Goal: Book appointment/travel/reservation

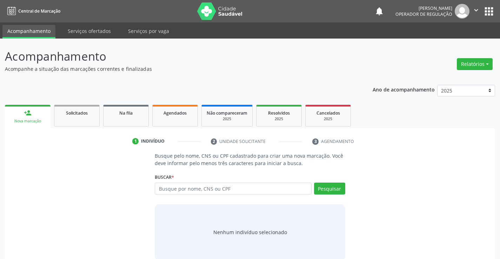
click at [176, 188] on input "text" at bounding box center [233, 189] width 157 height 12
type input "703605028071830"
click at [322, 192] on button "Pesquisar" at bounding box center [329, 189] width 31 height 12
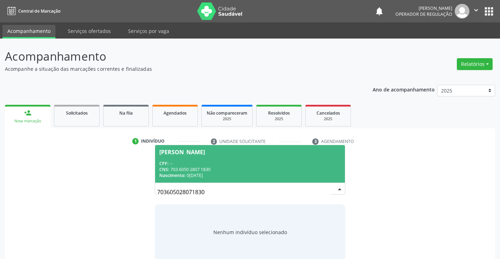
click at [217, 173] on div "Nascimento: 06/12/1969" at bounding box center [249, 176] width 181 height 6
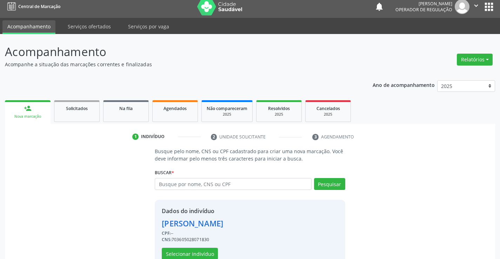
scroll to position [22, 0]
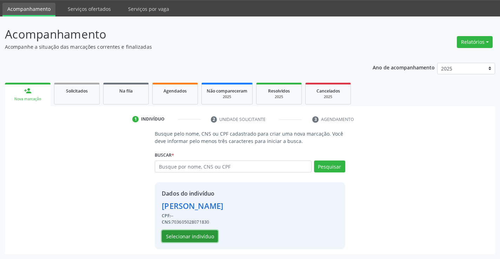
click at [207, 233] on button "Selecionar indivíduo" at bounding box center [190, 237] width 56 height 12
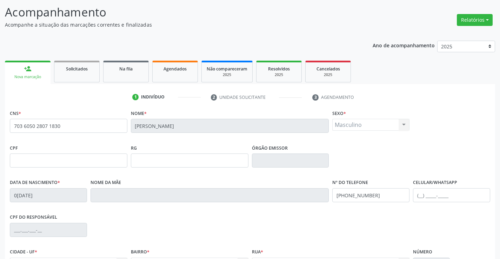
scroll to position [121, 0]
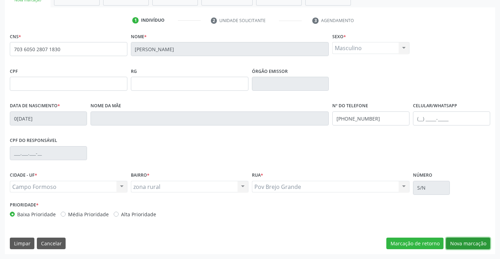
click at [466, 240] on button "Nova marcação" at bounding box center [468, 244] width 44 height 12
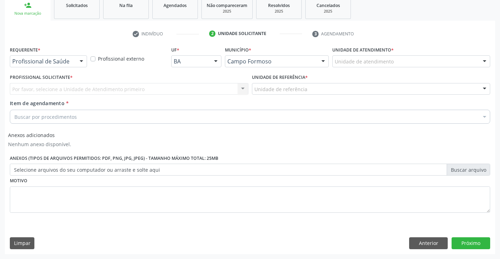
scroll to position [108, 0]
click at [81, 60] on div at bounding box center [81, 62] width 11 height 12
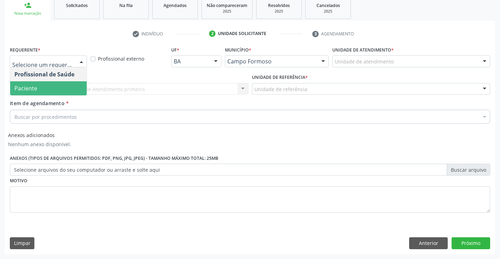
click at [25, 86] on span "Paciente" at bounding box center [25, 89] width 23 height 8
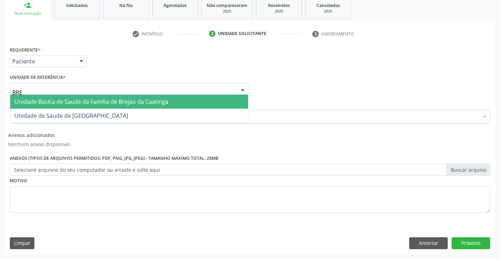
type input "BREJ"
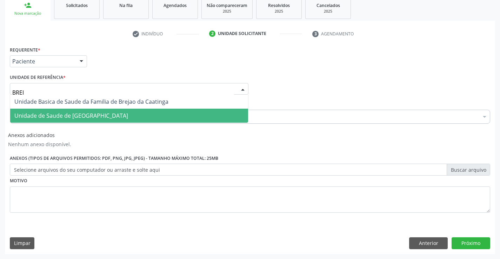
click at [42, 114] on span "Unidade de Saude de [GEOGRAPHIC_DATA]" at bounding box center [71, 116] width 114 height 8
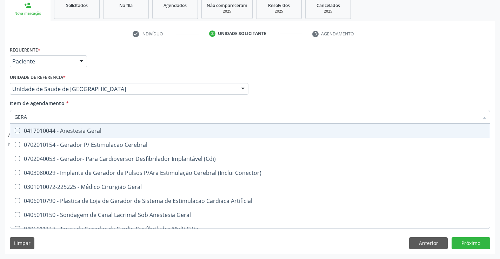
type input "GERAL"
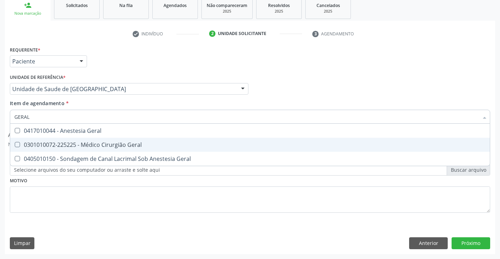
click at [62, 142] on div "0301010072-225225 - Médico Cirurgião Geral" at bounding box center [249, 145] width 471 height 6
checkbox Geral "true"
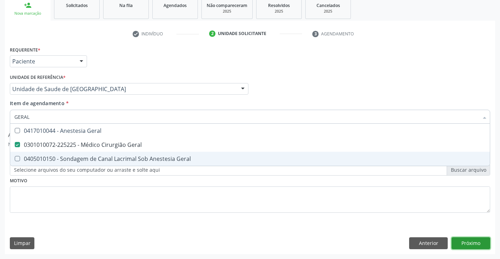
click at [467, 243] on button "Próximo" at bounding box center [471, 244] width 39 height 12
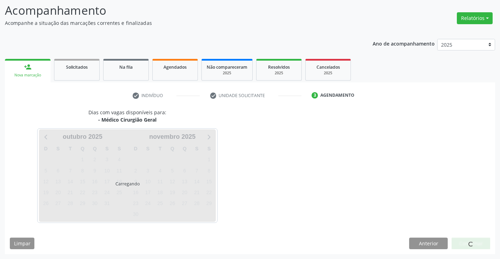
scroll to position [46, 0]
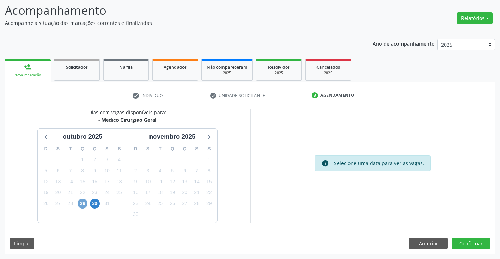
click at [82, 205] on span "29" at bounding box center [83, 204] width 10 height 10
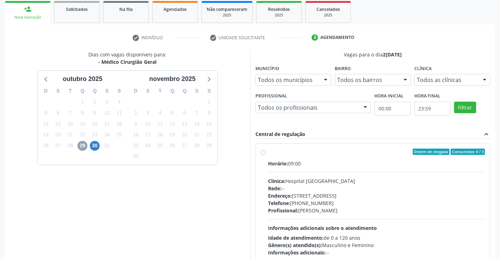
scroll to position [147, 0]
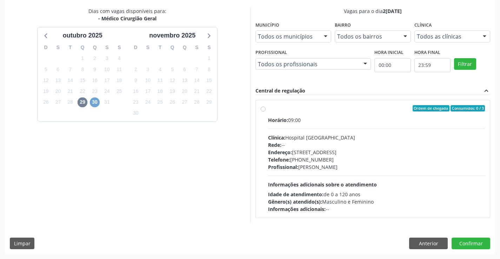
click at [92, 101] on span "30" at bounding box center [95, 103] width 10 height 10
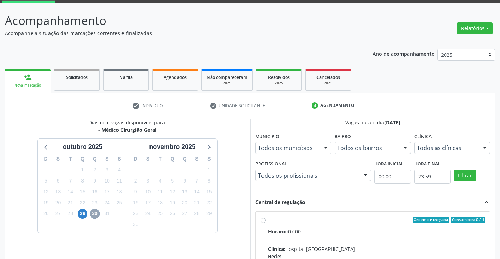
scroll to position [0, 0]
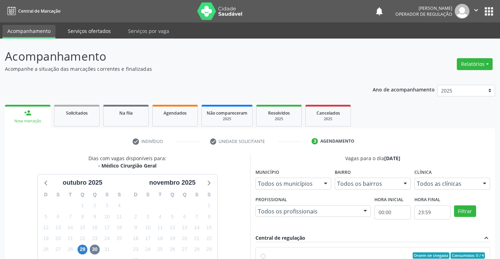
click at [91, 31] on link "Serviços ofertados" at bounding box center [89, 31] width 53 height 12
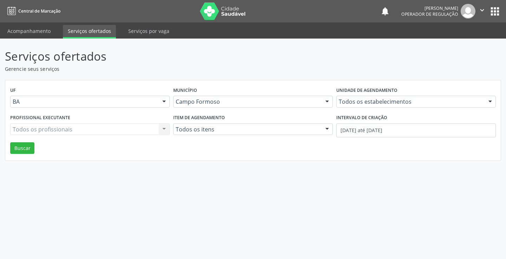
click at [162, 128] on div "Todos os profissionais Todos os profissionais Nenhum resultado encontrado para:…" at bounding box center [89, 130] width 159 height 12
click at [165, 128] on div "Todos os profissionais Todos os profissionais Nenhum resultado encontrado para:…" at bounding box center [89, 130] width 159 height 12
click at [112, 127] on div "Todos os profissionais Todos os profissionais Nenhum resultado encontrado para:…" at bounding box center [89, 130] width 159 height 12
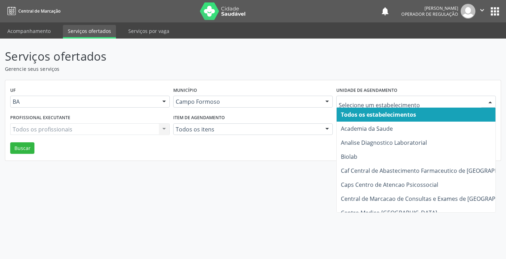
click at [492, 102] on div at bounding box center [489, 102] width 11 height 12
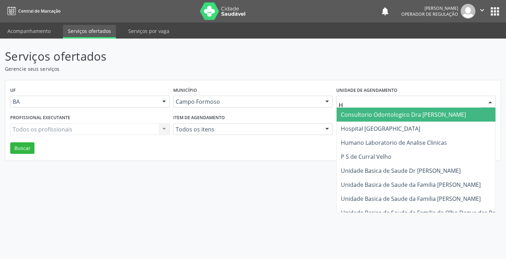
type input "HO"
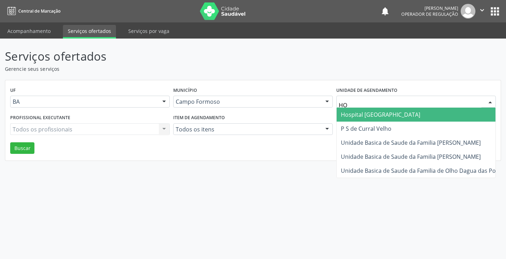
click at [384, 117] on span "Hospital [GEOGRAPHIC_DATA]" at bounding box center [380, 115] width 79 height 8
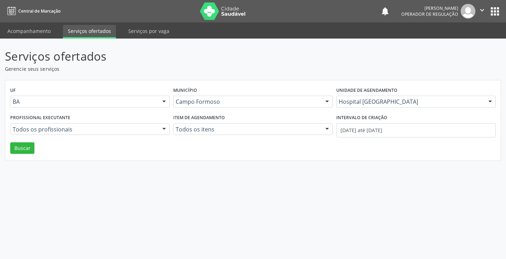
click at [161, 129] on div at bounding box center [164, 130] width 11 height 12
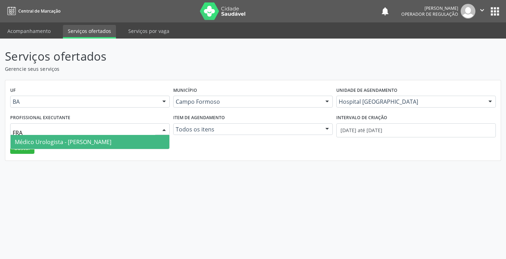
type input "FRAN"
click at [111, 143] on span "Médico Urologista - [PERSON_NAME]" at bounding box center [63, 142] width 97 height 8
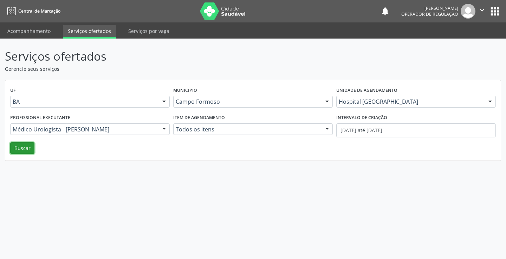
click at [25, 151] on button "Buscar" at bounding box center [22, 149] width 24 height 12
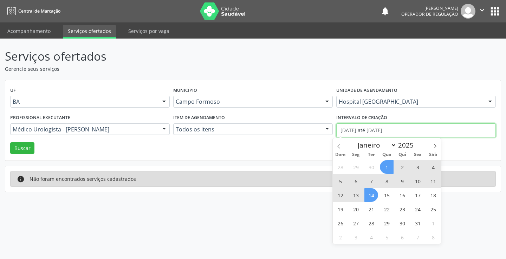
drag, startPoint x: 339, startPoint y: 130, endPoint x: 419, endPoint y: 129, distance: 79.3
click at [419, 129] on input "[DATE] até [DATE]" at bounding box center [415, 131] width 159 height 14
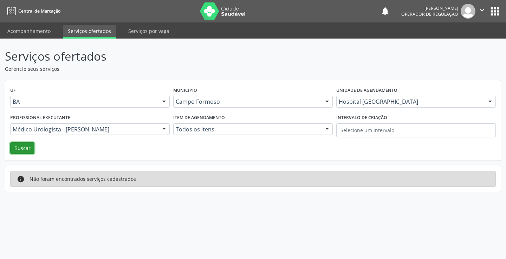
click at [21, 145] on button "Buscar" at bounding box center [22, 149] width 24 height 12
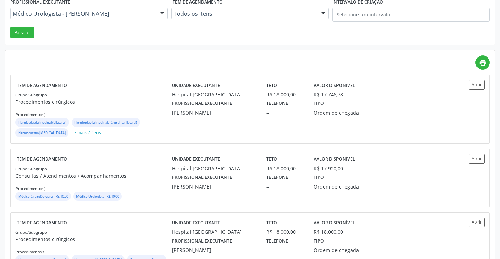
scroll to position [118, 0]
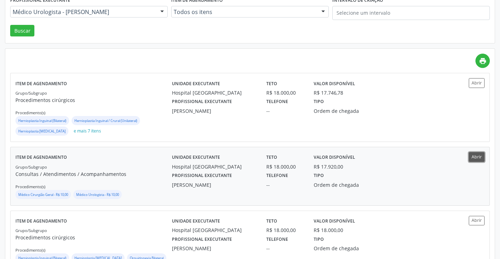
click at [475, 157] on button "Abrir" at bounding box center [477, 156] width 16 height 9
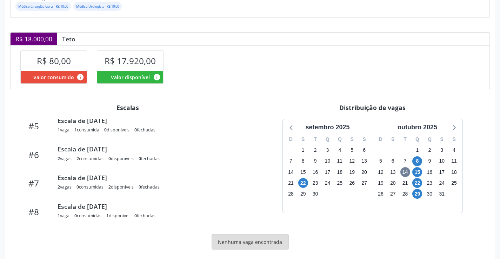
scroll to position [150, 0]
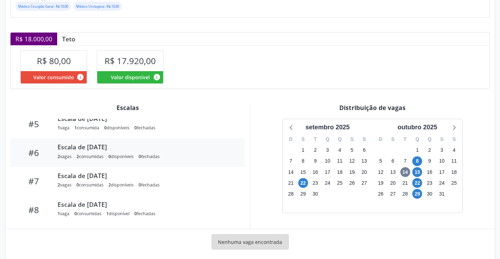
click at [100, 154] on div "2 consumidas" at bounding box center [90, 157] width 27 height 6
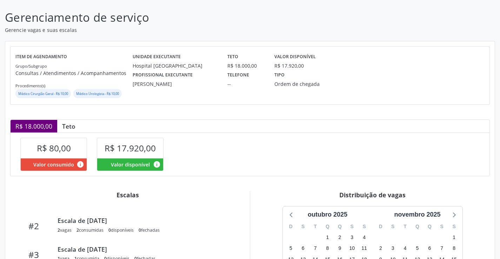
scroll to position [9, 0]
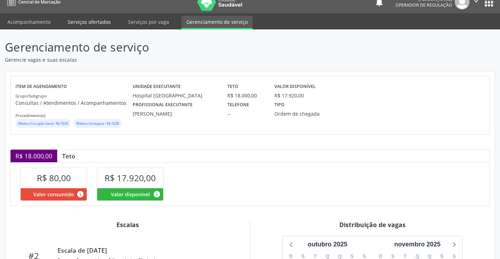
click at [89, 21] on link "Serviços ofertados" at bounding box center [89, 22] width 53 height 12
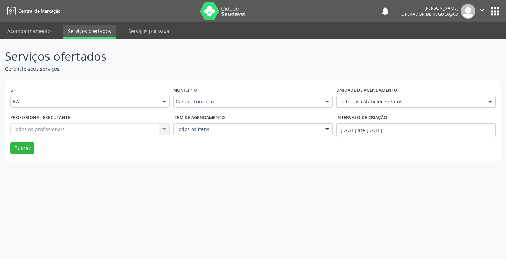
click at [490, 101] on div at bounding box center [489, 102] width 11 height 12
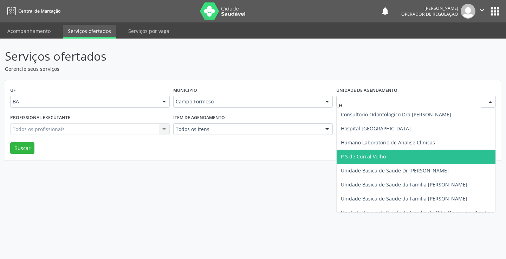
type input "HO"
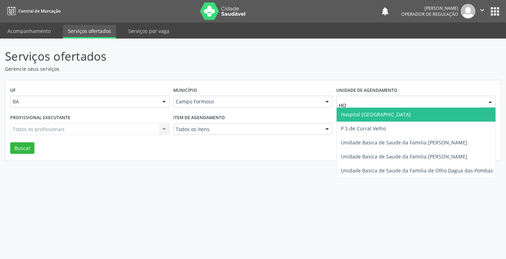
click at [383, 115] on span "Hospital [GEOGRAPHIC_DATA]" at bounding box center [376, 114] width 70 height 7
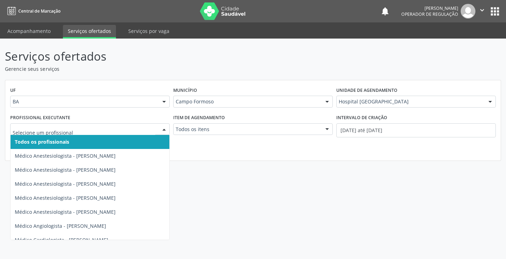
click at [163, 129] on div at bounding box center [164, 130] width 11 height 12
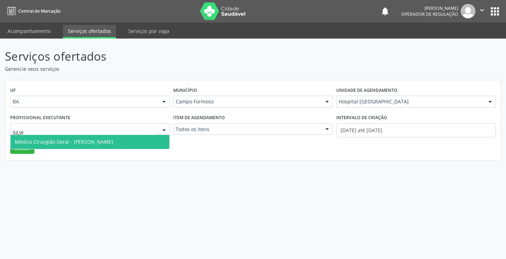
type input "[PERSON_NAME]"
click at [113, 143] on span "Médico Cirurgião Geral - [PERSON_NAME]" at bounding box center [64, 142] width 98 height 7
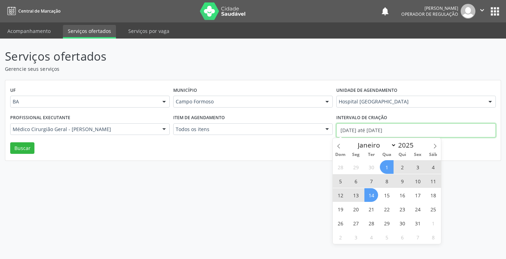
drag, startPoint x: 341, startPoint y: 131, endPoint x: 407, endPoint y: 132, distance: 66.4
click at [407, 132] on input "[DATE] até [DATE]" at bounding box center [415, 131] width 159 height 14
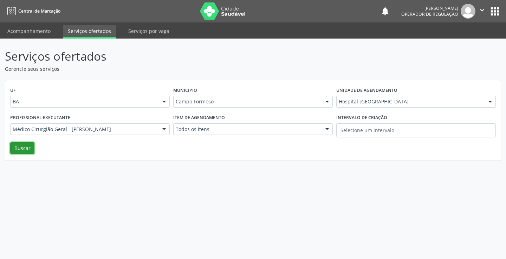
click at [22, 149] on button "Buscar" at bounding box center [22, 149] width 24 height 12
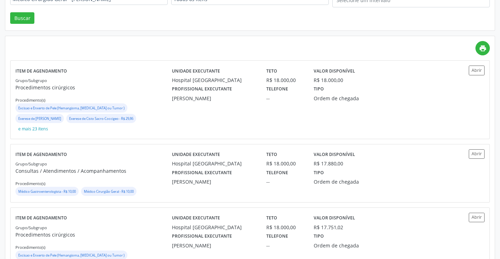
scroll to position [134, 0]
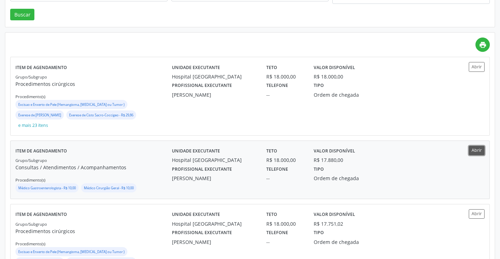
click at [477, 146] on button "Abrir" at bounding box center [477, 150] width 16 height 9
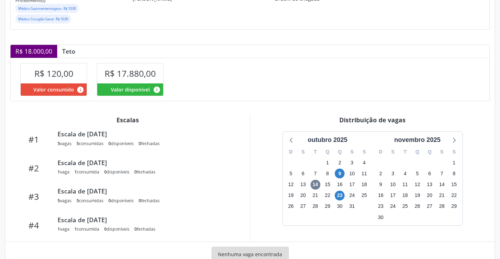
scroll to position [35, 0]
